Goal: Transaction & Acquisition: Purchase product/service

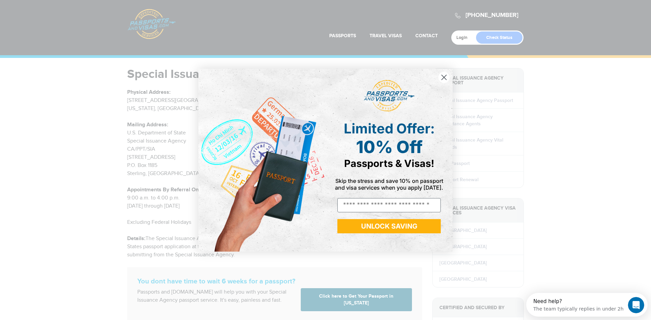
click at [443, 80] on circle "Close dialog" at bounding box center [443, 77] width 11 height 11
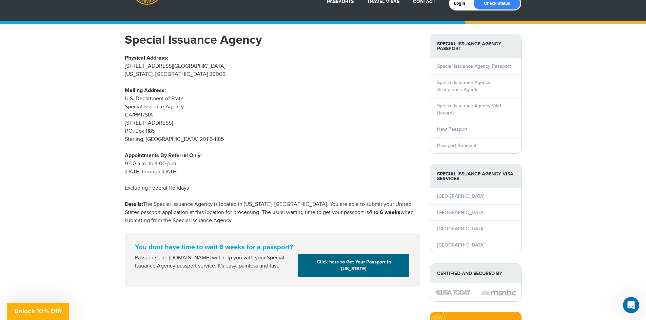
scroll to position [102, 0]
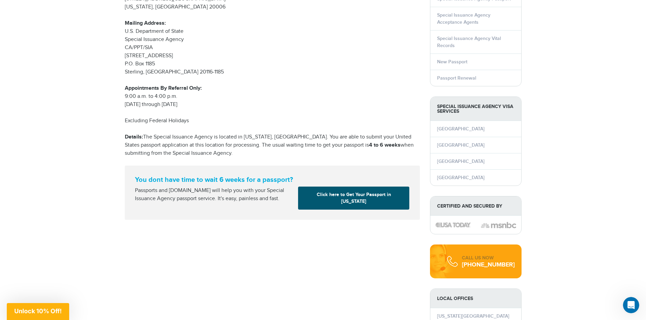
click at [351, 198] on link "Click here to Get Your Passport in Washington" at bounding box center [353, 198] width 111 height 23
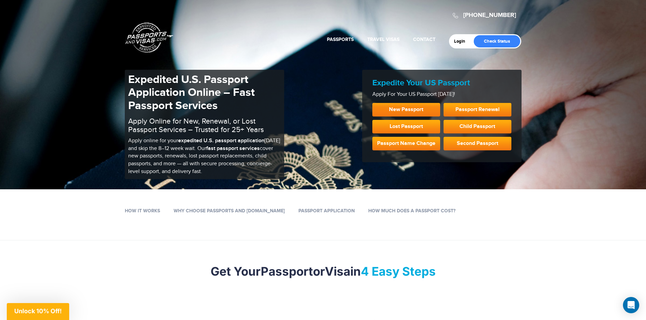
click at [413, 109] on link "New Passport" at bounding box center [406, 110] width 68 height 14
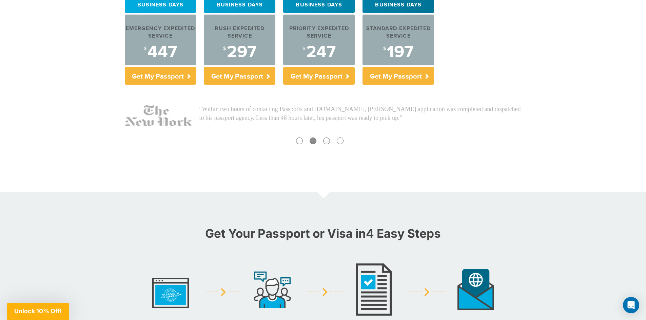
scroll to position [102, 0]
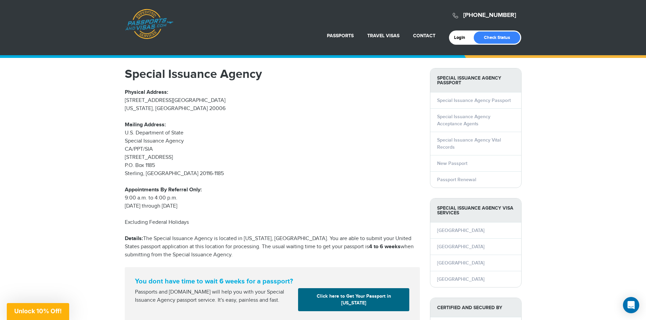
drag, startPoint x: 198, startPoint y: 108, endPoint x: 120, endPoint y: 97, distance: 78.7
click at [120, 97] on div "Special Issuance Agency Physical Address: 600 19th Street, NW South Entrance Wa…" at bounding box center [272, 195] width 305 height 254
drag, startPoint x: 224, startPoint y: 71, endPoint x: 231, endPoint y: 72, distance: 7.7
click at [224, 71] on h1 "Special Issuance Agency" at bounding box center [272, 74] width 295 height 12
drag, startPoint x: 272, startPoint y: 75, endPoint x: 101, endPoint y: 71, distance: 171.0
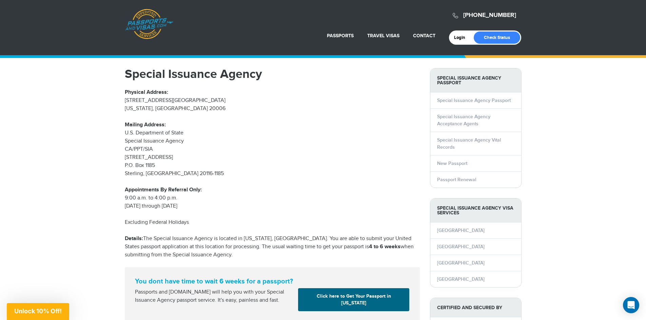
click at [347, 303] on link "Click here to Get Your Passport in Washington" at bounding box center [353, 300] width 111 height 23
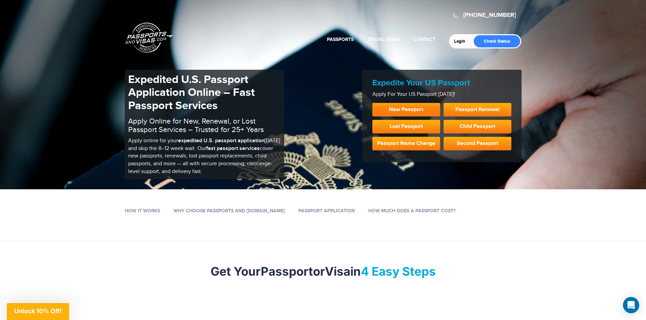
click at [402, 110] on link "New Passport" at bounding box center [406, 110] width 68 height 14
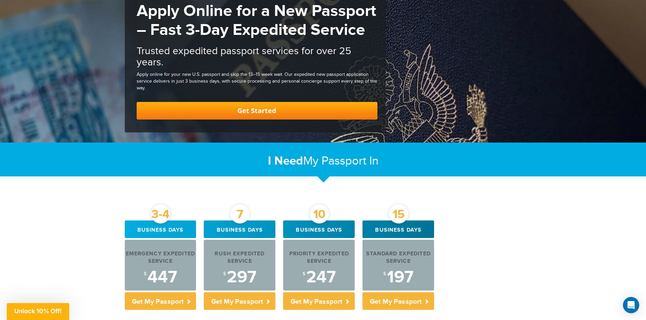
scroll to position [170, 0]
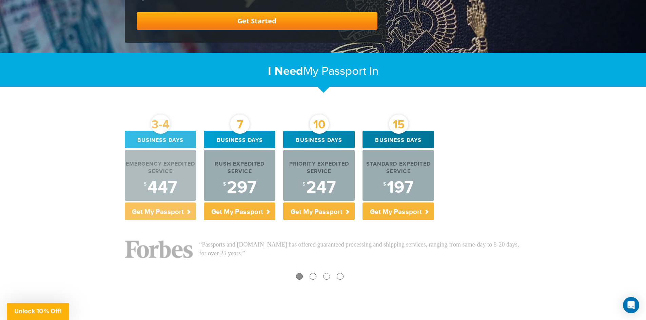
click at [163, 187] on div "$ 447" at bounding box center [161, 187] width 72 height 17
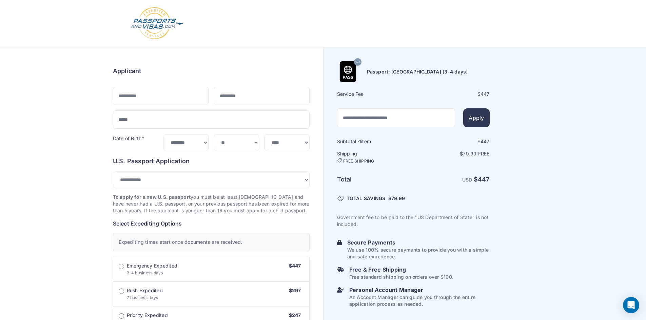
select select "***"
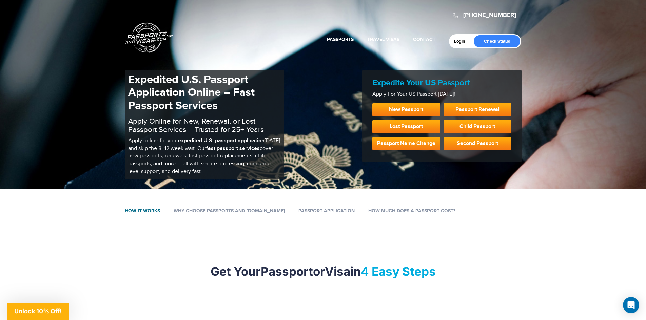
click at [132, 209] on link "How it works" at bounding box center [142, 211] width 35 height 6
